Goal: Transaction & Acquisition: Purchase product/service

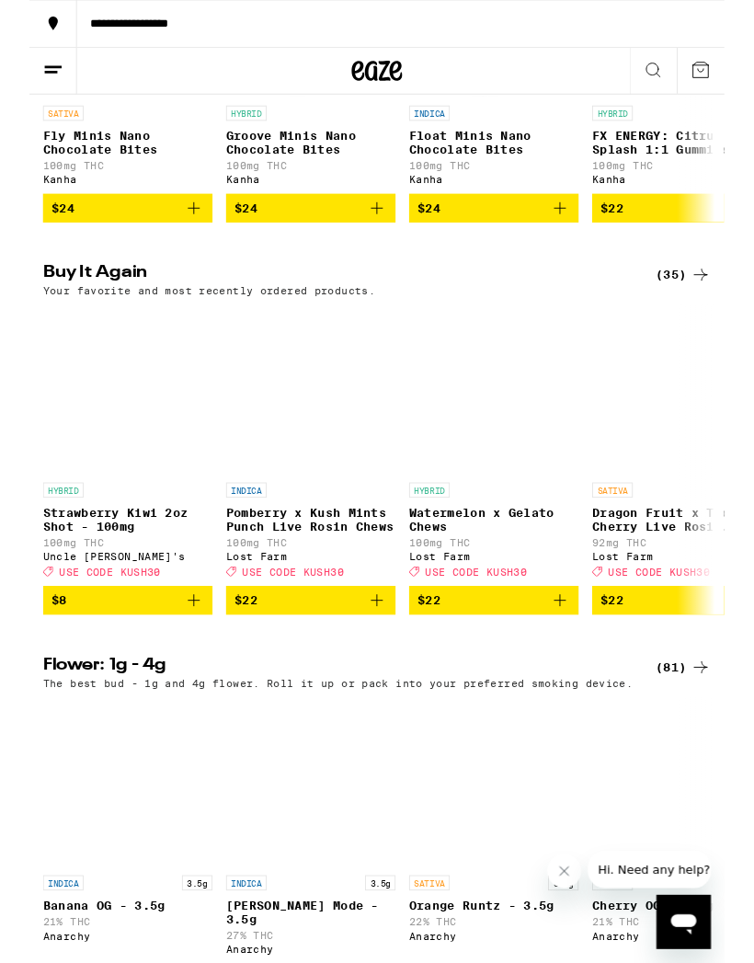
scroll to position [1291, 0]
